Goal: Information Seeking & Learning: Learn about a topic

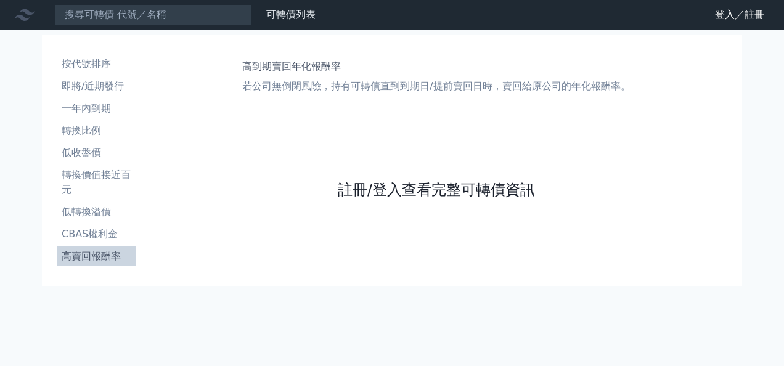
click at [387, 192] on link "註冊/登入查看完整可轉債資訊" at bounding box center [436, 190] width 197 height 20
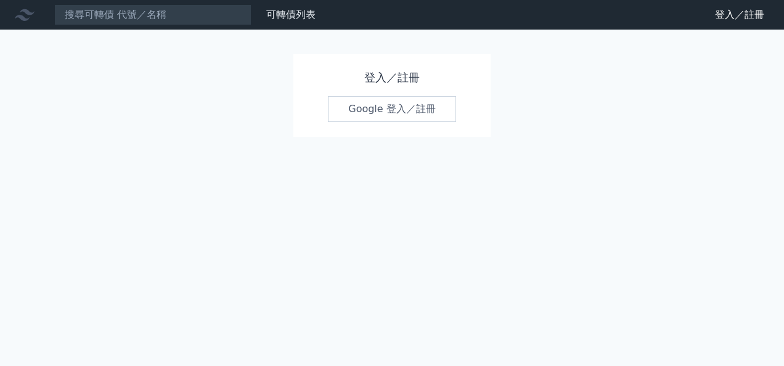
click at [386, 118] on link "Google 登入／註冊" at bounding box center [392, 109] width 128 height 26
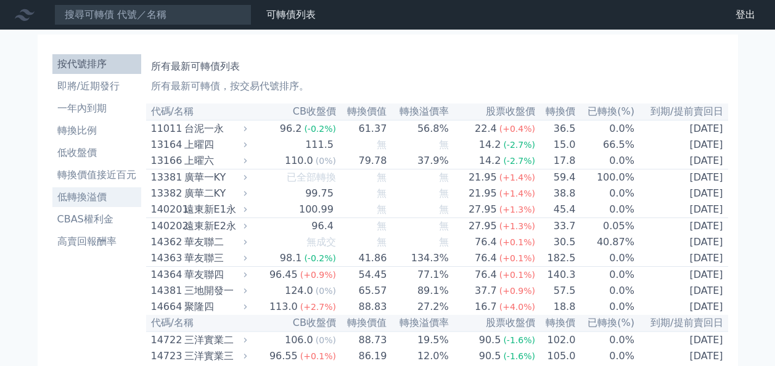
click at [110, 193] on li "低轉換溢價" at bounding box center [96, 197] width 89 height 15
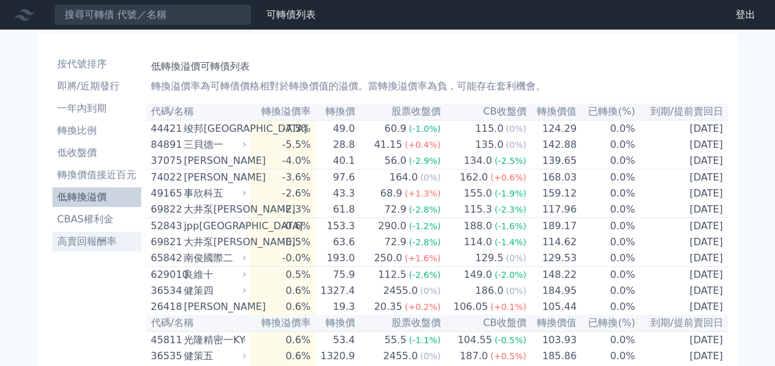
click at [97, 238] on li "高賣回報酬率" at bounding box center [96, 241] width 89 height 15
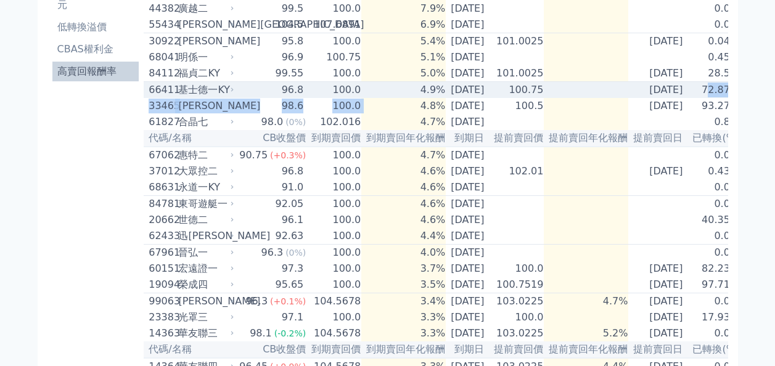
scroll to position [0, 22]
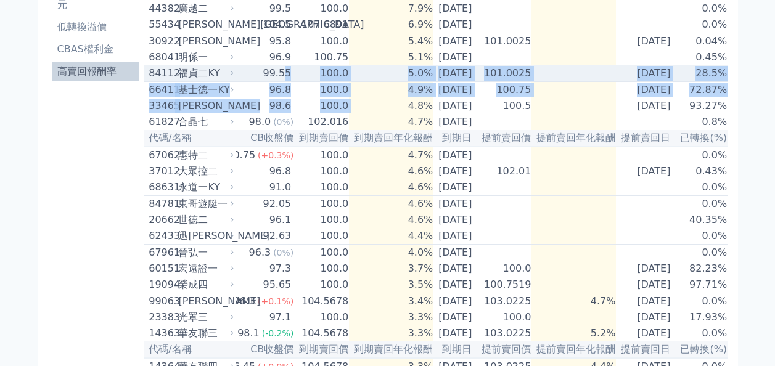
drag, startPoint x: 381, startPoint y: 115, endPoint x: 263, endPoint y: 80, distance: 123.4
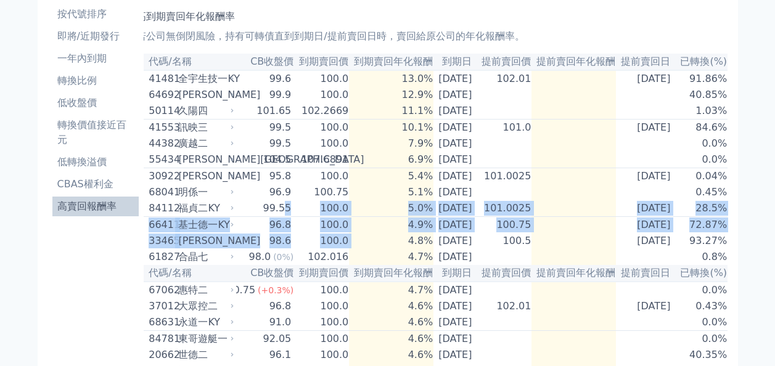
scroll to position [0, 0]
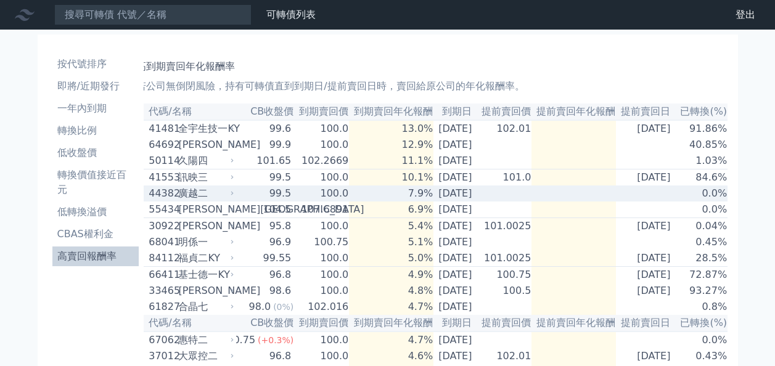
click at [437, 200] on td "[DATE]" at bounding box center [454, 193] width 43 height 16
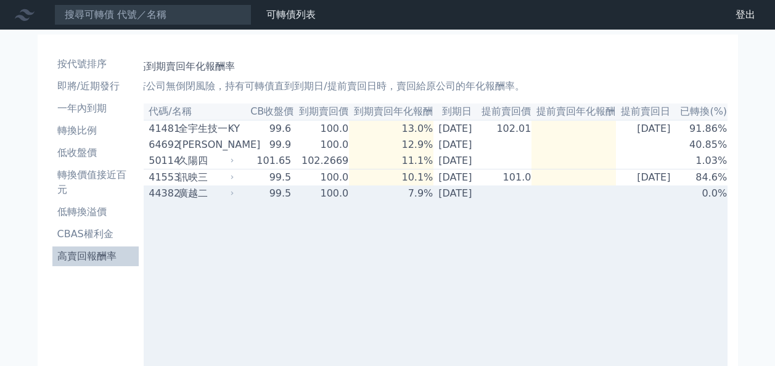
click at [437, 200] on td "[DATE]" at bounding box center [454, 193] width 43 height 16
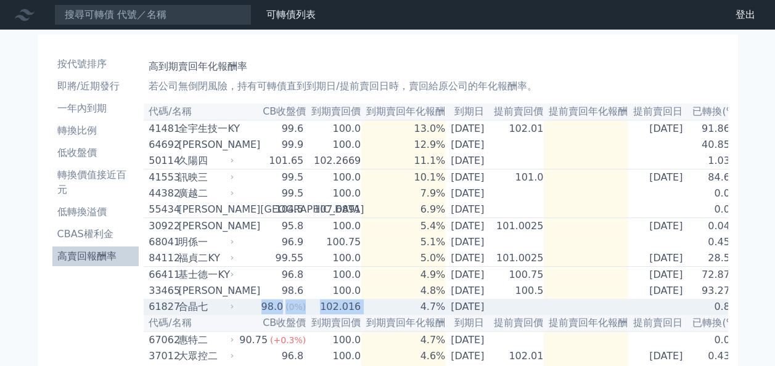
drag, startPoint x: 344, startPoint y: 318, endPoint x: 241, endPoint y: 321, distance: 103.0
click at [241, 315] on tr "61827 合[PERSON_NAME] 98.0 (0%) 102.016 4.7% [DATE] 0.8%" at bounding box center [442, 307] width 596 height 16
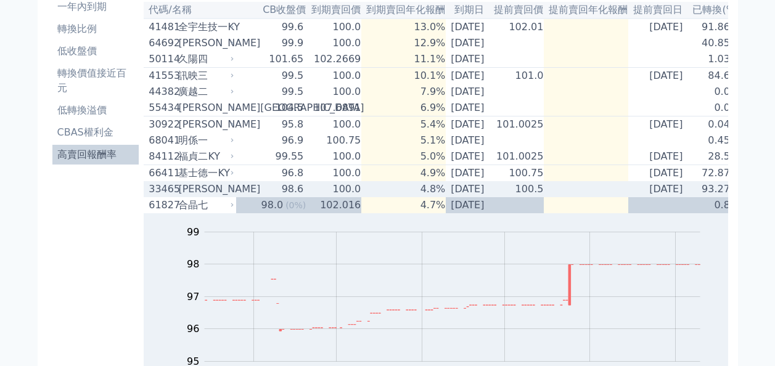
scroll to position [123, 0]
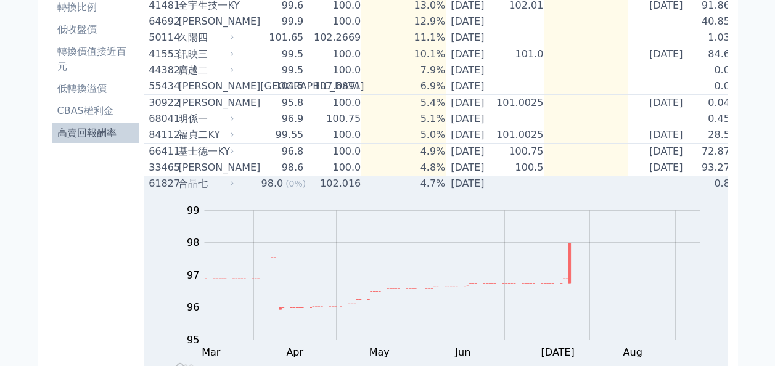
click at [163, 191] on div "61827" at bounding box center [162, 183] width 26 height 15
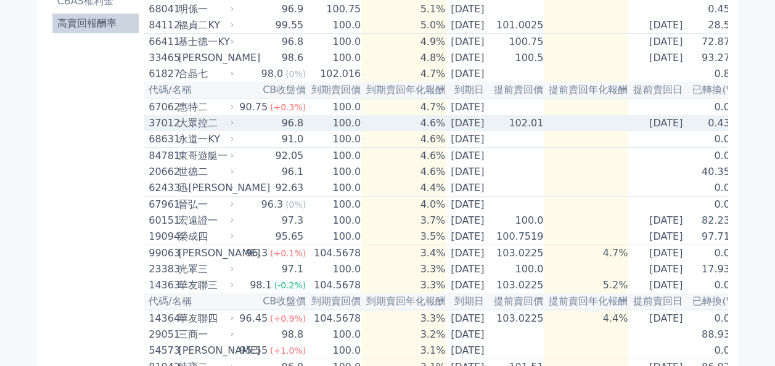
scroll to position [246, 0]
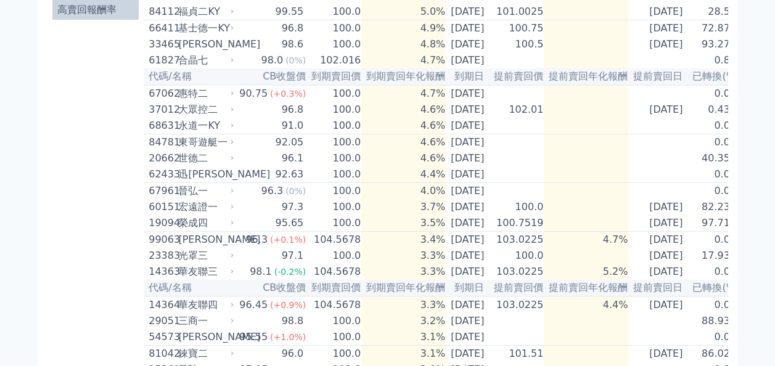
scroll to position [246, 0]
